Goal: Check status: Check status

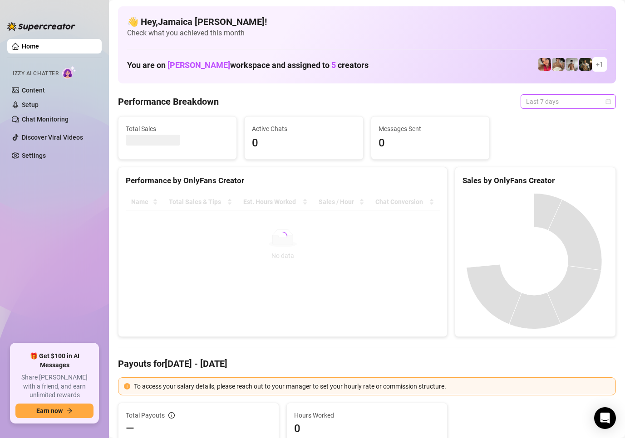
click at [546, 108] on span "Last 7 days" at bounding box center [568, 102] width 84 height 14
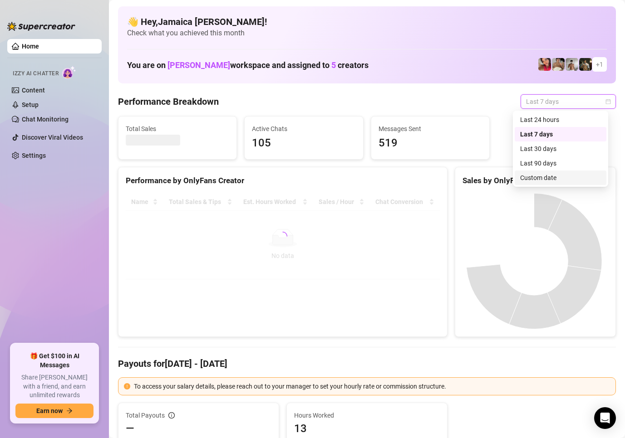
click at [526, 178] on div "Custom date" at bounding box center [560, 178] width 81 height 10
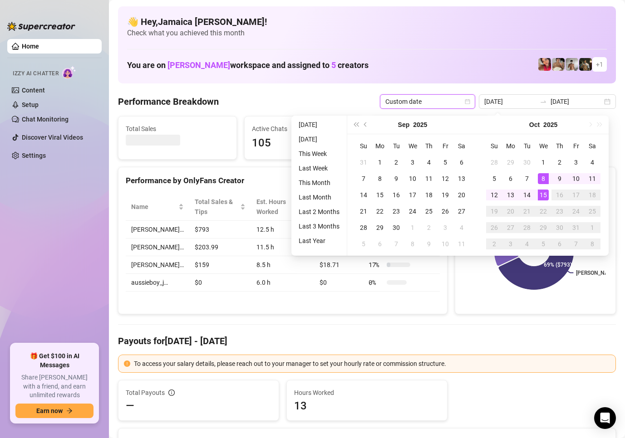
type input "2025-10-14"
type input "2025-10-08"
type input "[DATE]"
type input "2025-10-14"
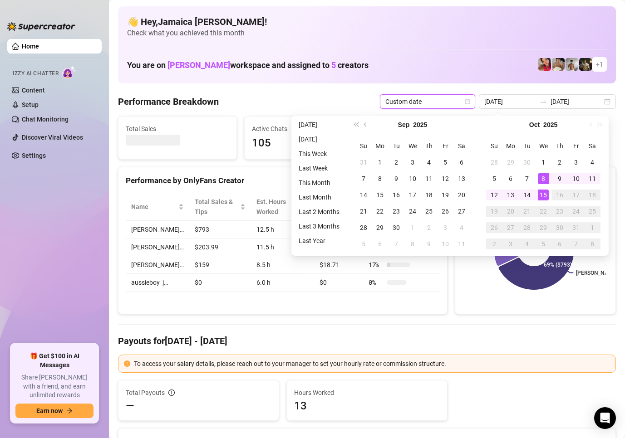
type input "2025-10-14"
type input "[DATE]"
type input "2025-10-14"
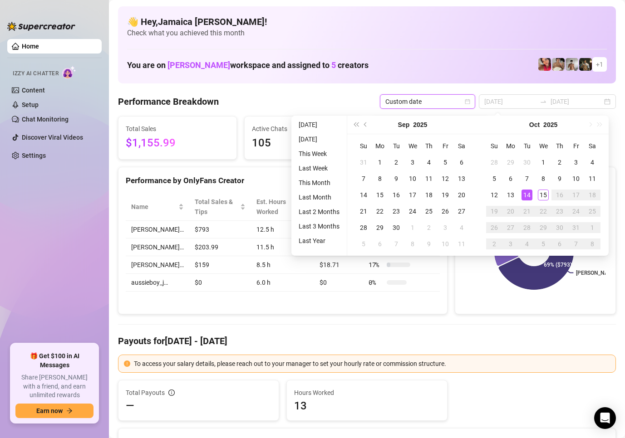
type input "[DATE]"
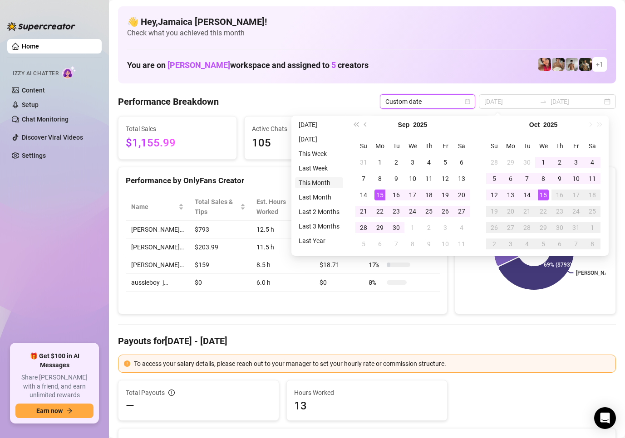
type input "2025-10-01"
click at [314, 184] on li "This Month" at bounding box center [319, 182] width 48 height 11
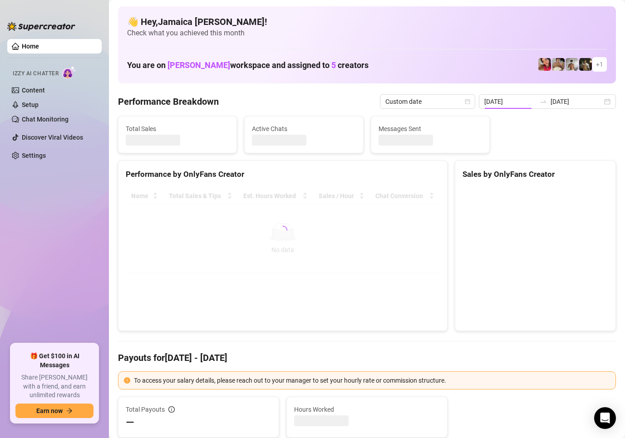
type input "2025-10-01"
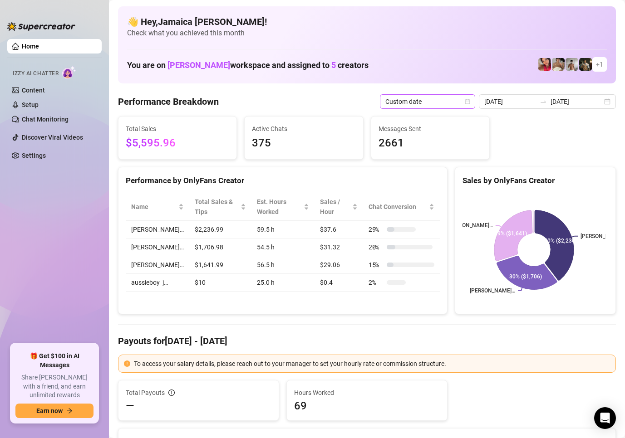
click at [445, 100] on span "Custom date" at bounding box center [427, 102] width 84 height 14
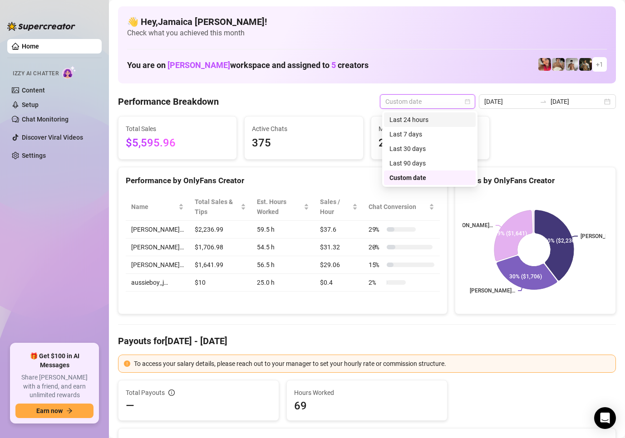
click at [409, 121] on div "Last 24 hours" at bounding box center [429, 120] width 81 height 10
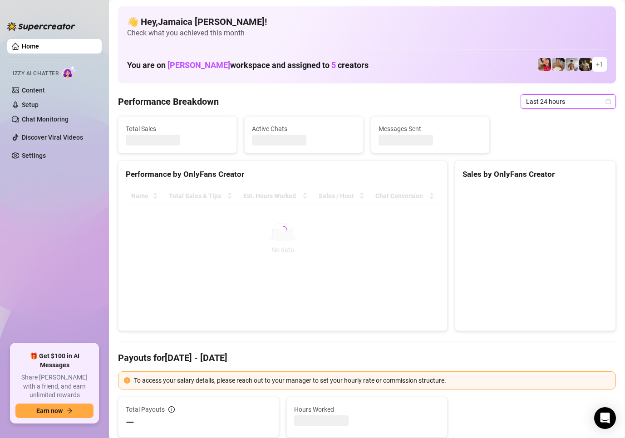
click at [551, 104] on span "Last 24 hours" at bounding box center [568, 102] width 84 height 14
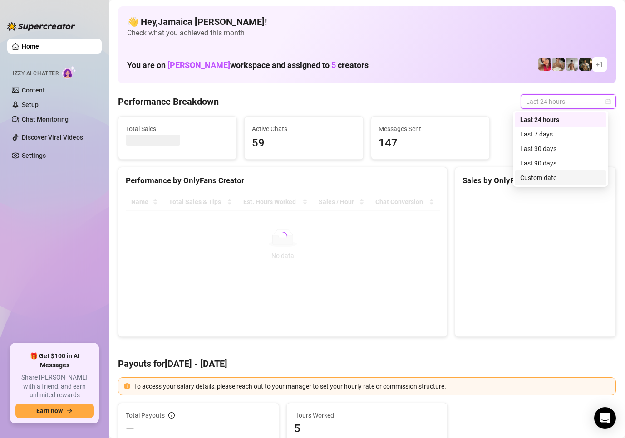
click at [544, 178] on div "Custom date" at bounding box center [560, 178] width 81 height 10
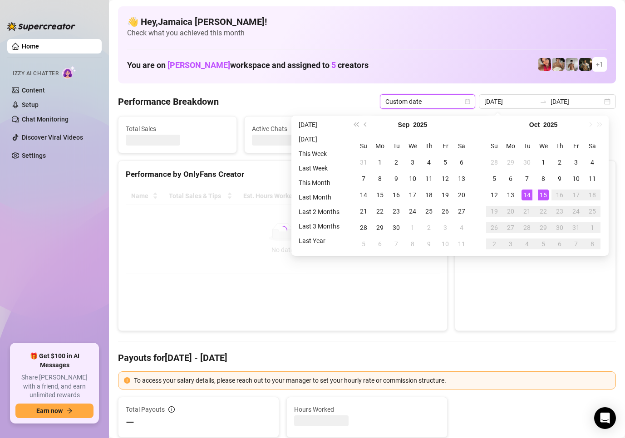
type input "2025-10-14"
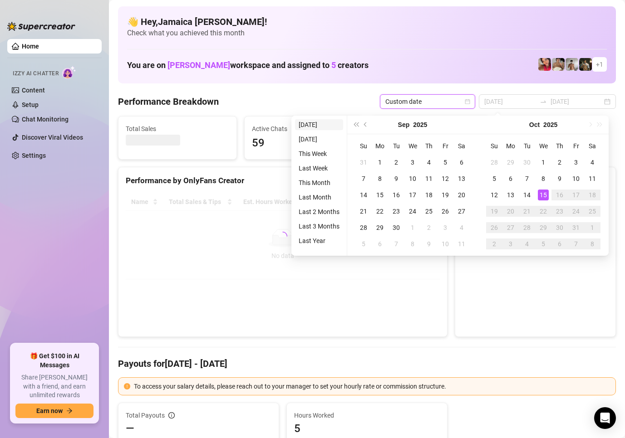
type input "[DATE]"
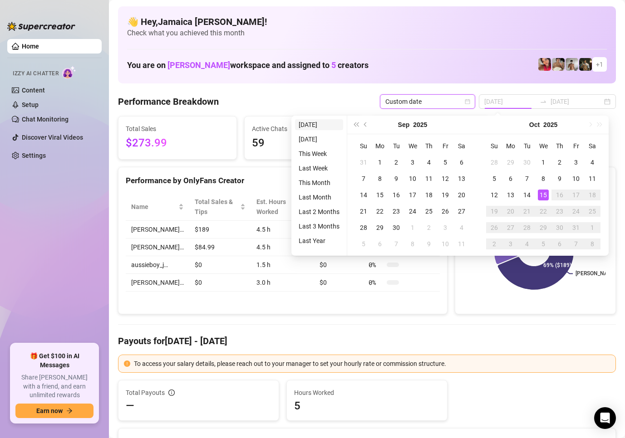
click at [319, 125] on li "[DATE]" at bounding box center [319, 124] width 48 height 11
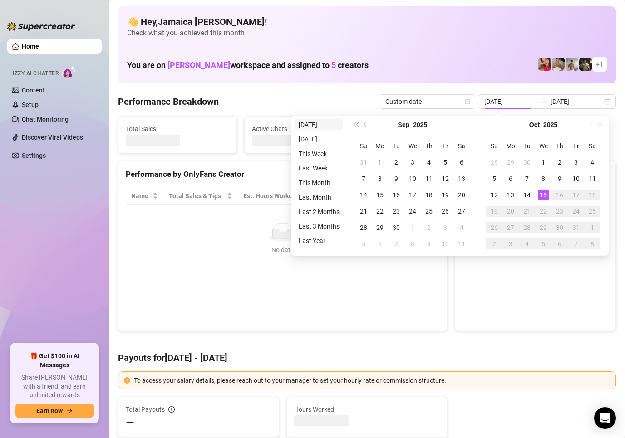
type input "[DATE]"
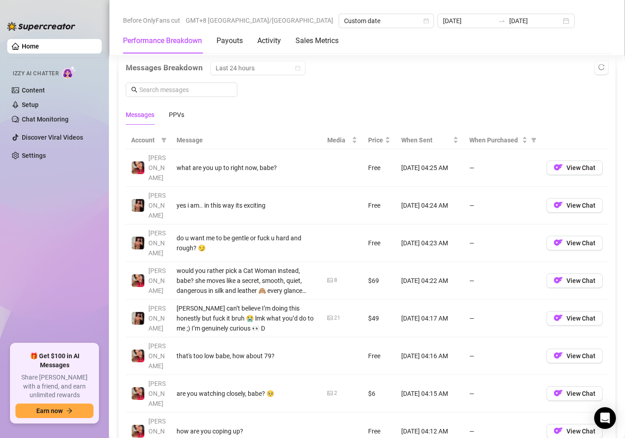
scroll to position [681, 0]
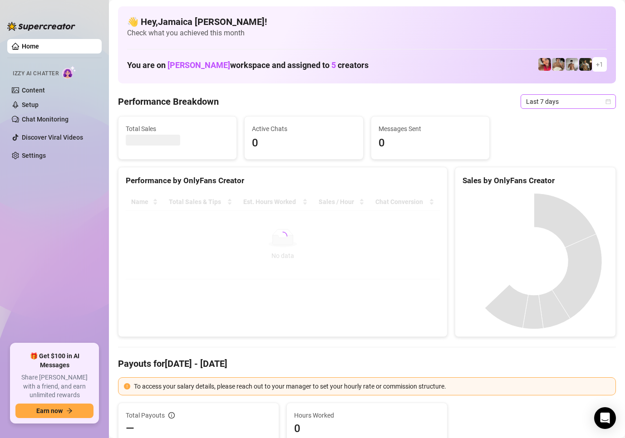
click at [553, 98] on span "Last 7 days" at bounding box center [568, 102] width 84 height 14
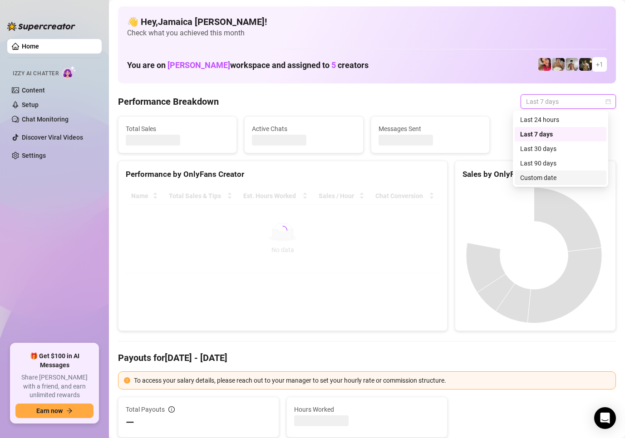
click at [550, 180] on div "Custom date" at bounding box center [560, 178] width 81 height 10
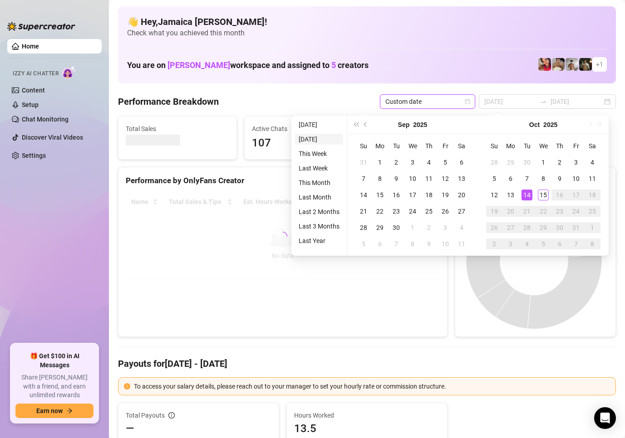
type input "2025-10-14"
type input "[DATE]"
click at [310, 125] on li "[DATE]" at bounding box center [319, 124] width 48 height 11
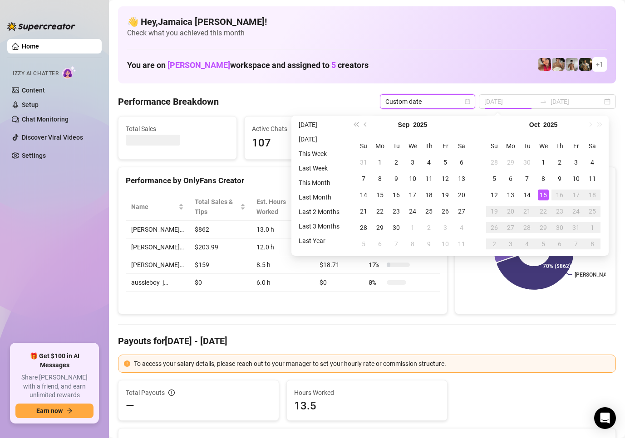
type input "[DATE]"
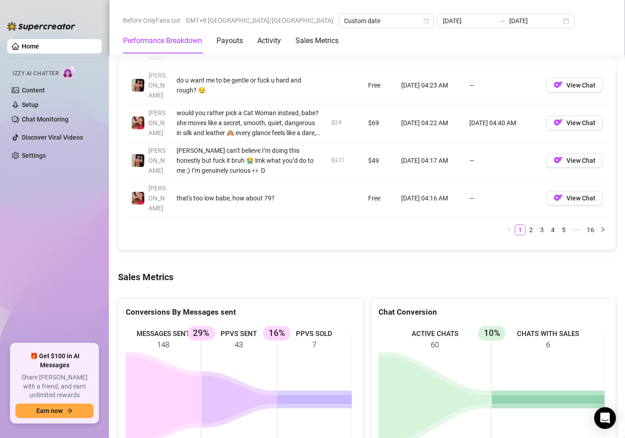
scroll to position [1135, 0]
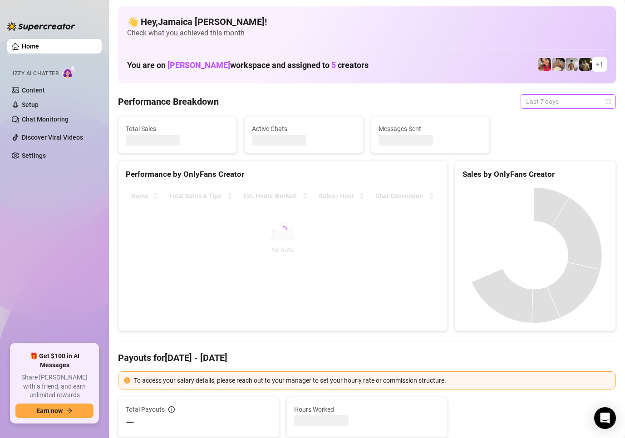
click at [526, 105] on span "Last 7 days" at bounding box center [568, 102] width 84 height 14
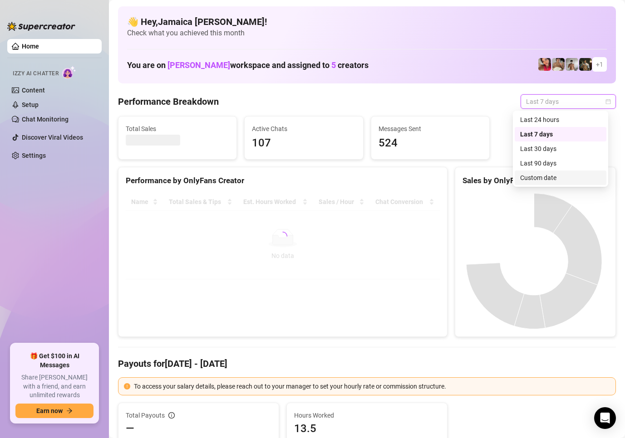
click at [530, 174] on div "Custom date" at bounding box center [560, 178] width 81 height 10
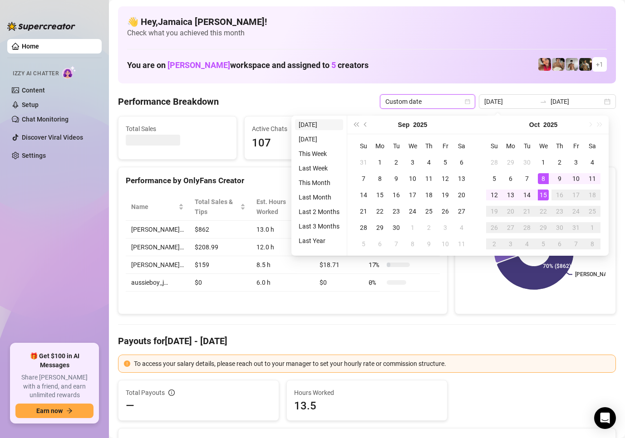
type input "[DATE]"
click at [319, 123] on li "[DATE]" at bounding box center [319, 124] width 48 height 11
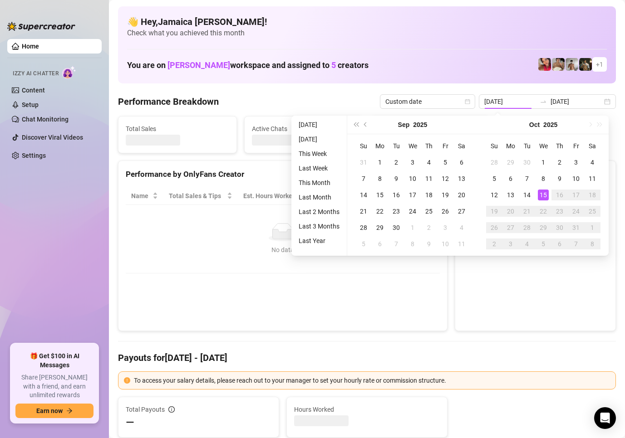
type input "[DATE]"
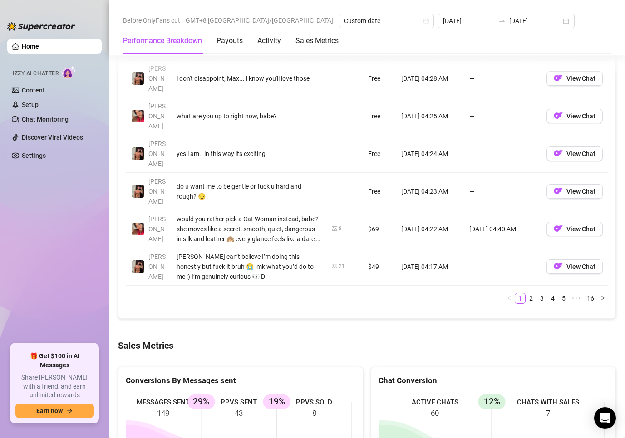
scroll to position [1180, 0]
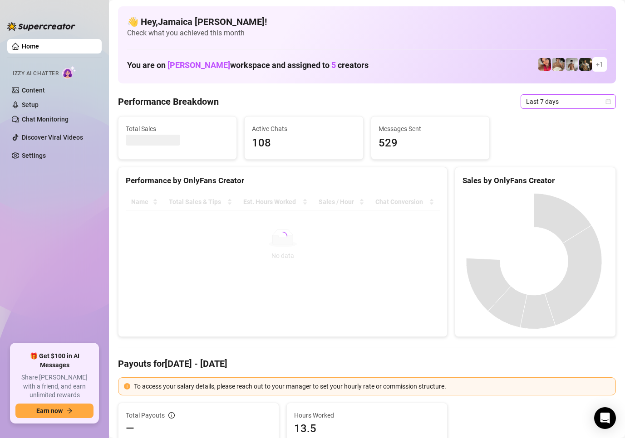
click at [526, 103] on span "Last 7 days" at bounding box center [568, 102] width 84 height 14
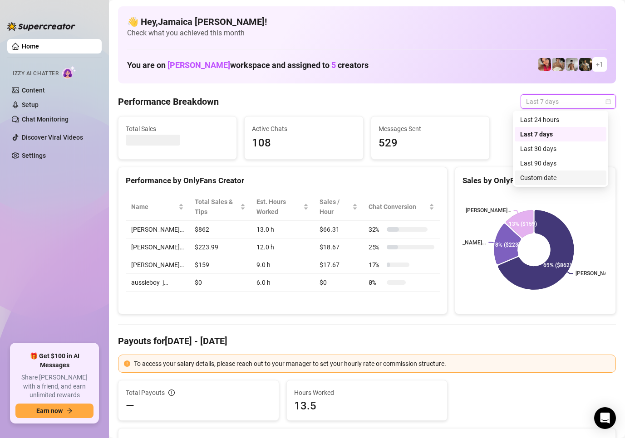
click at [542, 177] on div "Custom date" at bounding box center [560, 178] width 81 height 10
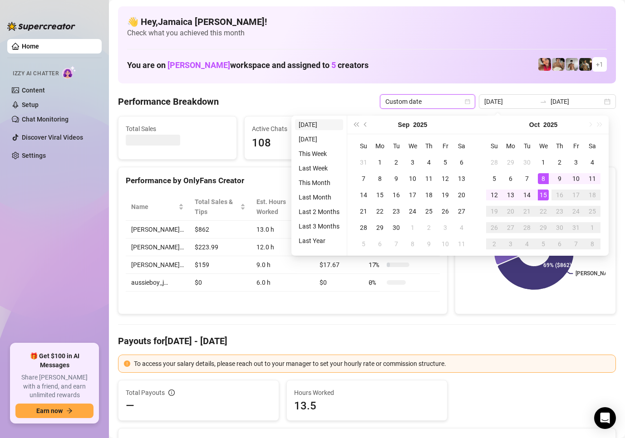
type input "[DATE]"
click at [308, 121] on li "[DATE]" at bounding box center [319, 124] width 48 height 11
type input "[DATE]"
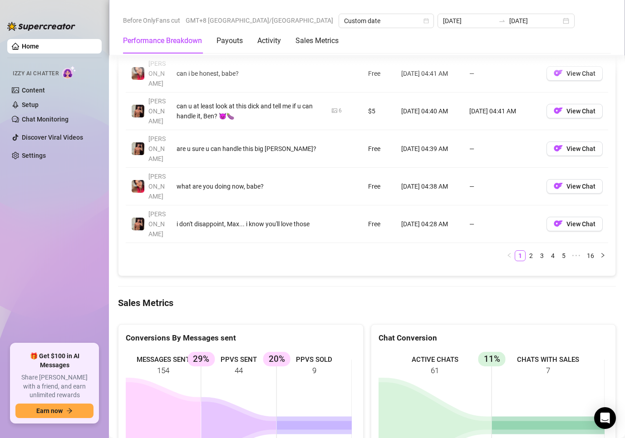
scroll to position [1135, 0]
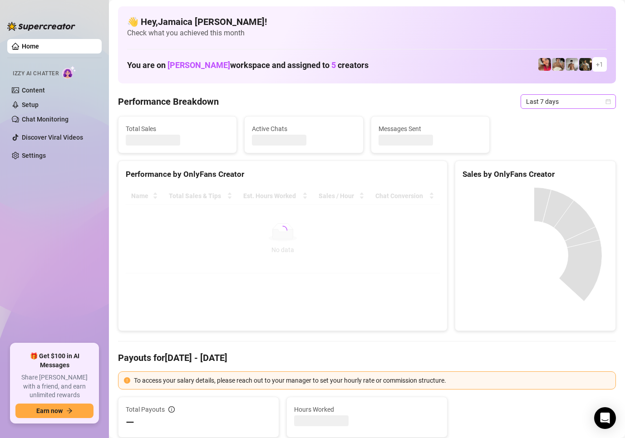
click at [526, 105] on span "Last 7 days" at bounding box center [568, 102] width 84 height 14
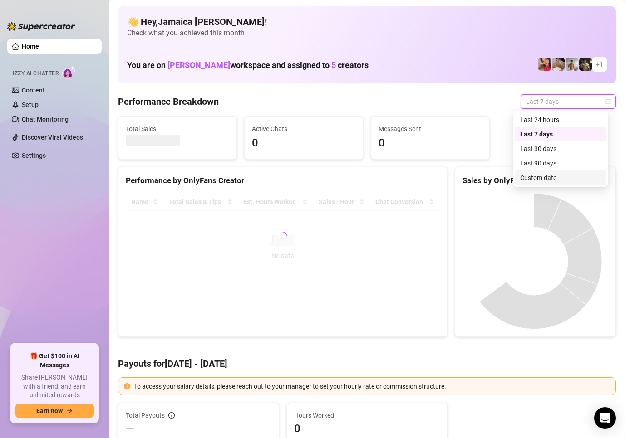
click at [560, 174] on div "Custom date" at bounding box center [560, 178] width 81 height 10
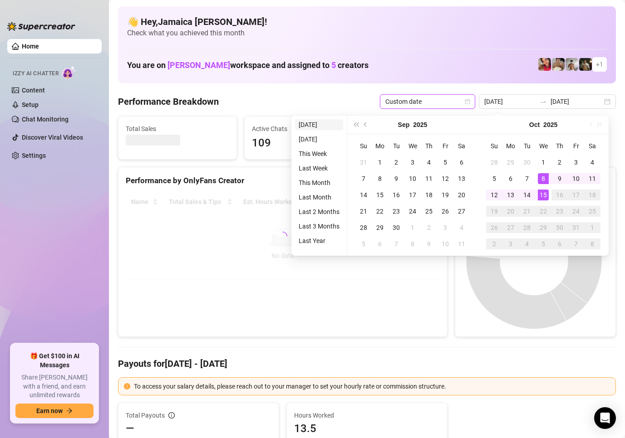
type input "[DATE]"
click at [320, 122] on li "[DATE]" at bounding box center [319, 124] width 48 height 11
type input "[DATE]"
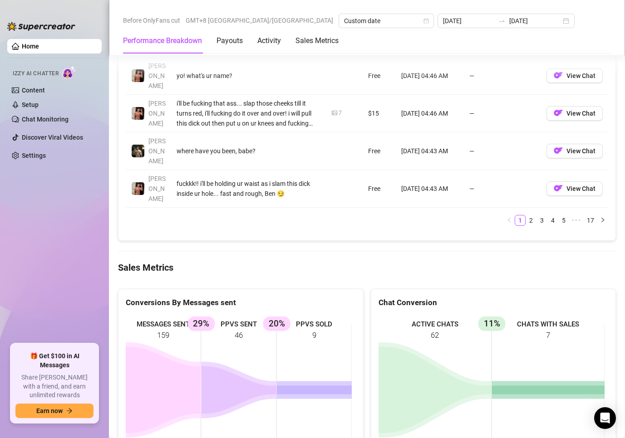
scroll to position [1135, 0]
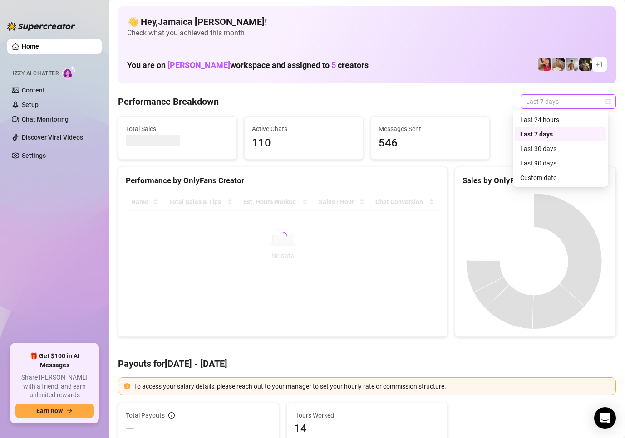
click at [551, 104] on span "Last 7 days" at bounding box center [568, 102] width 84 height 14
click at [531, 177] on div "Custom date" at bounding box center [560, 178] width 81 height 10
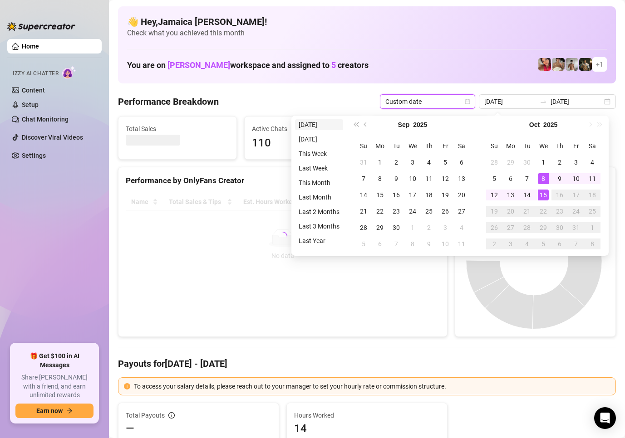
type input "[DATE]"
click at [322, 123] on li "[DATE]" at bounding box center [319, 124] width 48 height 11
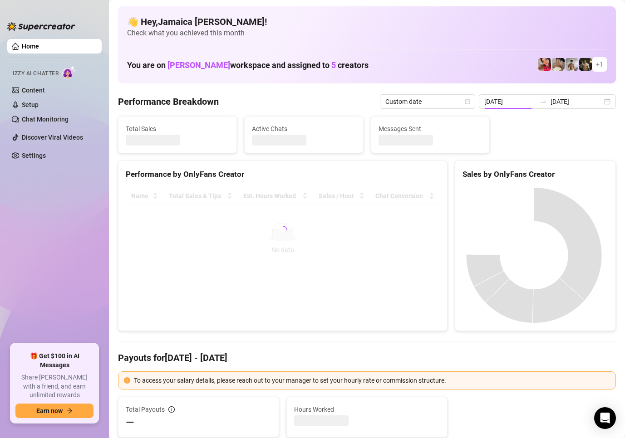
type input "[DATE]"
